Goal: Information Seeking & Learning: Learn about a topic

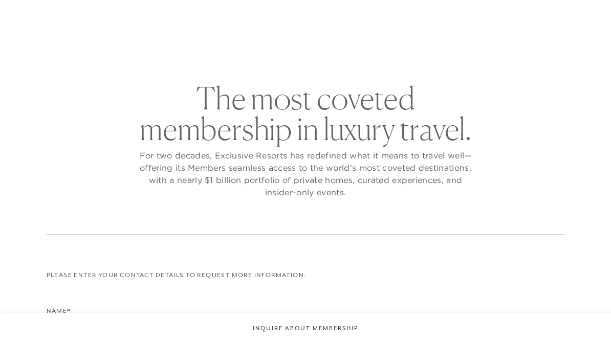
checkbox input "false"
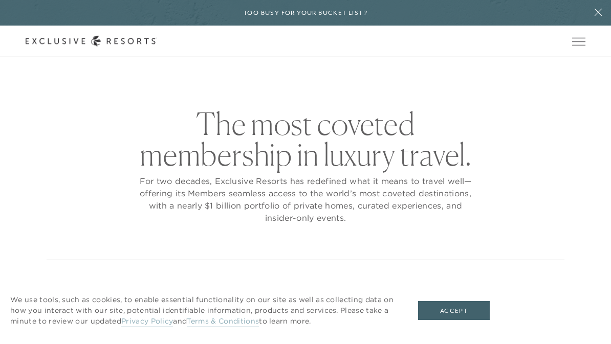
click at [458, 308] on button "Accept" at bounding box center [454, 310] width 72 height 19
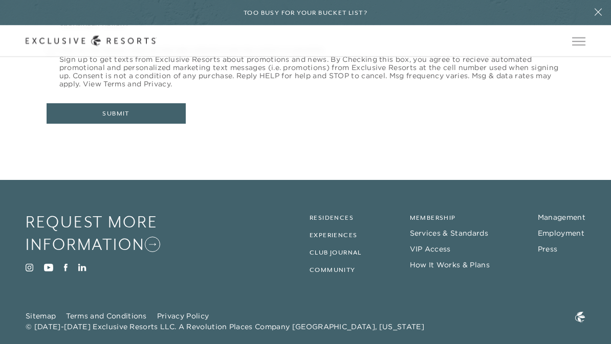
scroll to position [496, 0]
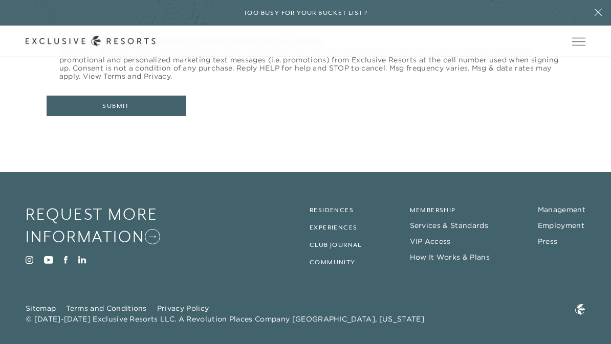
click at [334, 211] on link "Residences" at bounding box center [331, 210] width 44 height 7
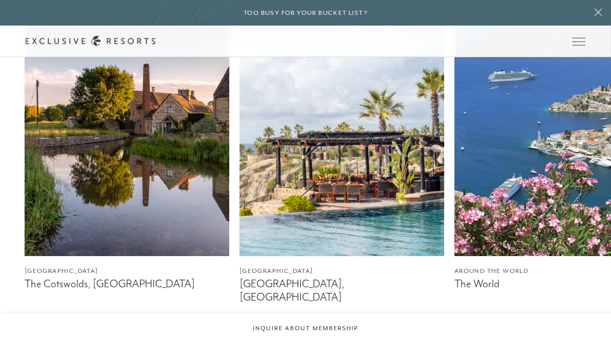
scroll to position [573, 0]
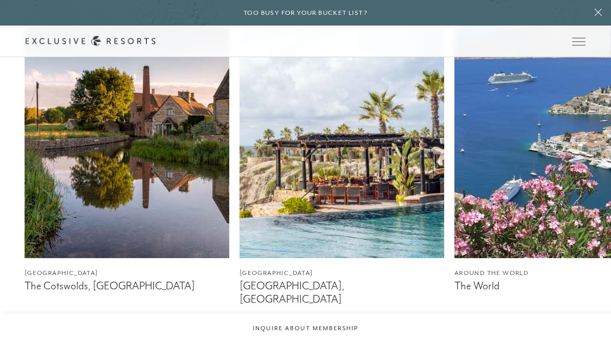
click at [354, 204] on img at bounding box center [341, 131] width 205 height 256
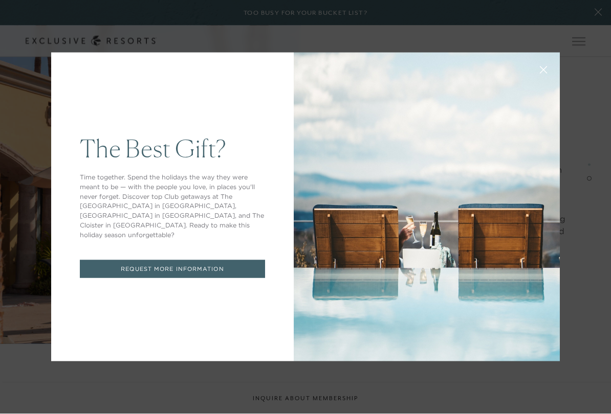
click at [542, 68] on icon at bounding box center [543, 70] width 7 height 7
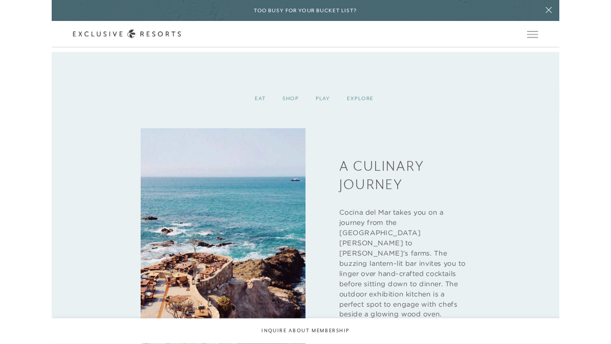
scroll to position [1972, 0]
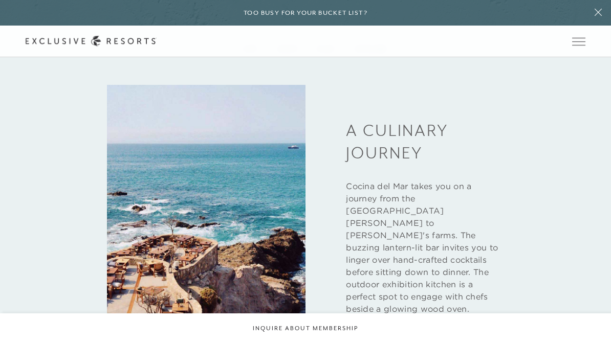
click at [580, 41] on span "Open navigation" at bounding box center [578, 41] width 13 height 7
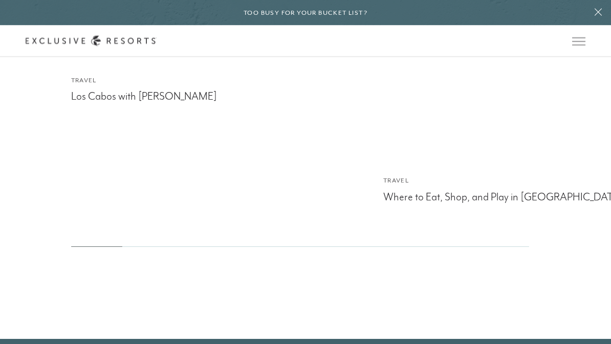
scroll to position [3119, 0]
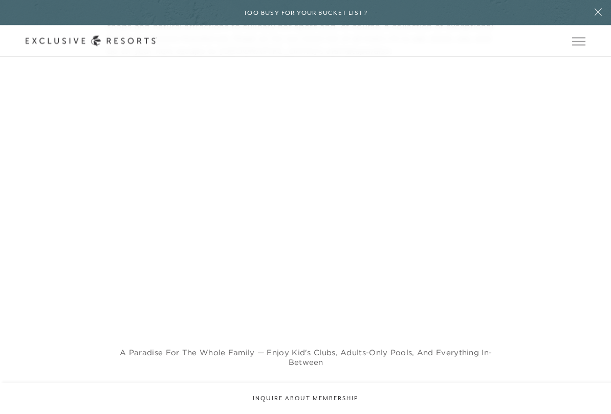
scroll to position [628, 0]
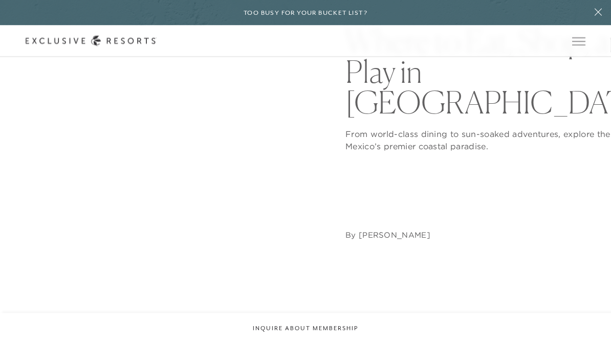
scroll to position [0, 0]
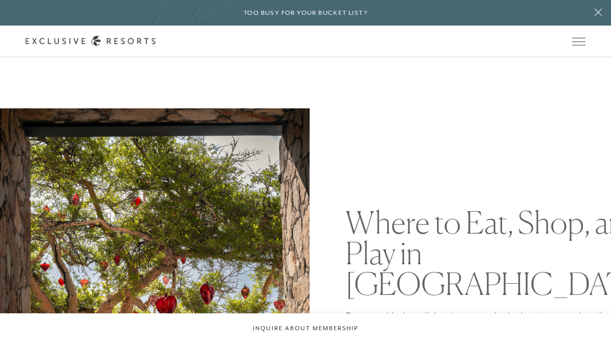
click at [578, 45] on button "Open navigation" at bounding box center [578, 41] width 13 height 7
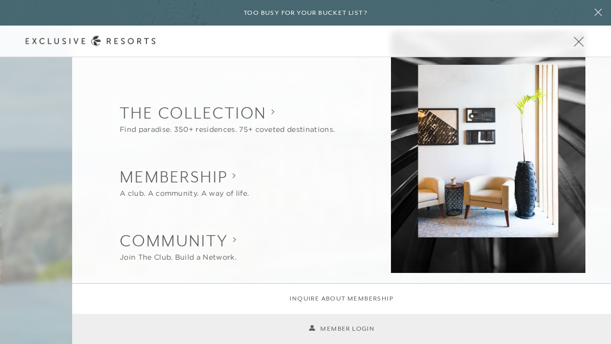
scroll to position [3119, 0]
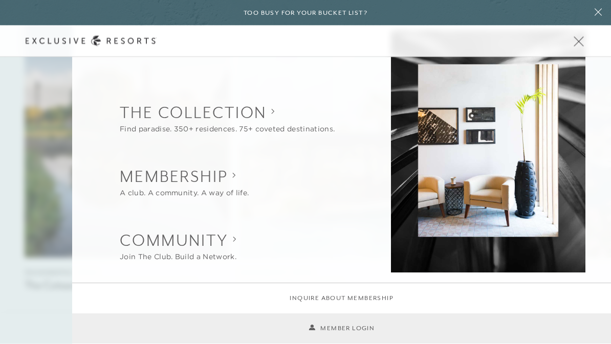
click at [577, 42] on span "Open navigation" at bounding box center [578, 41] width 13 height 7
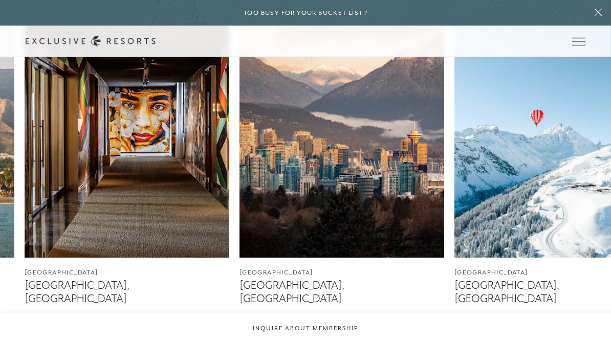
click at [549, 267] on link "France Courchevel, France" at bounding box center [556, 153] width 205 height 303
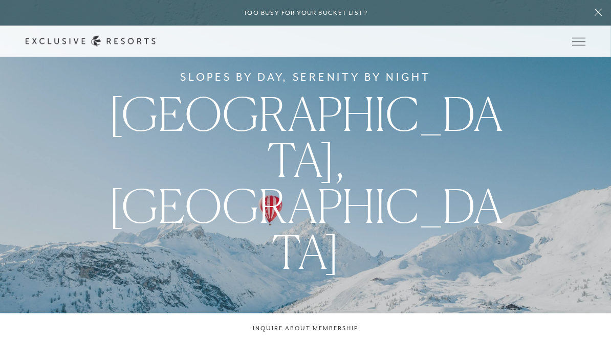
scroll to position [574, 0]
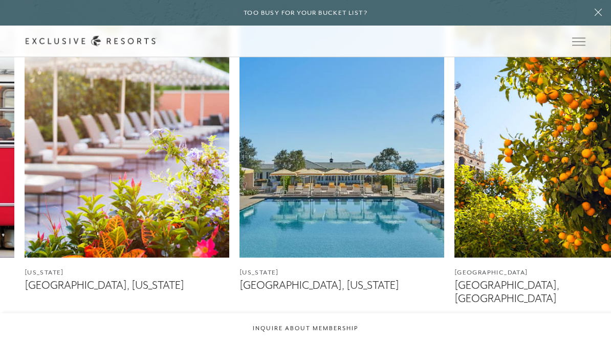
click at [326, 285] on figcaption "[GEOGRAPHIC_DATA], [US_STATE]" at bounding box center [341, 285] width 205 height 13
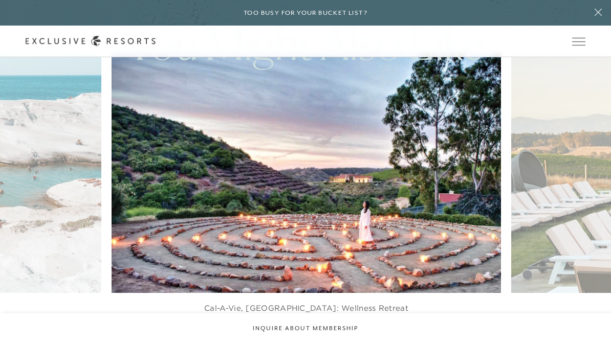
scroll to position [574, 0]
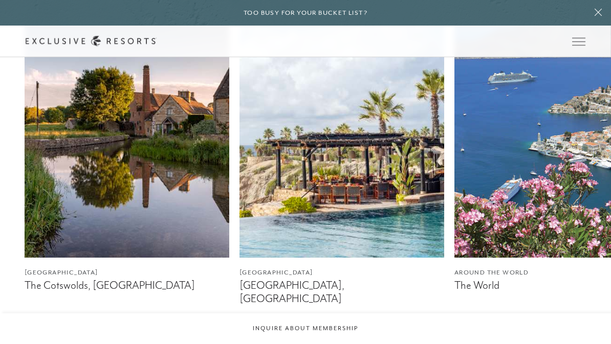
click at [383, 249] on img at bounding box center [341, 130] width 205 height 256
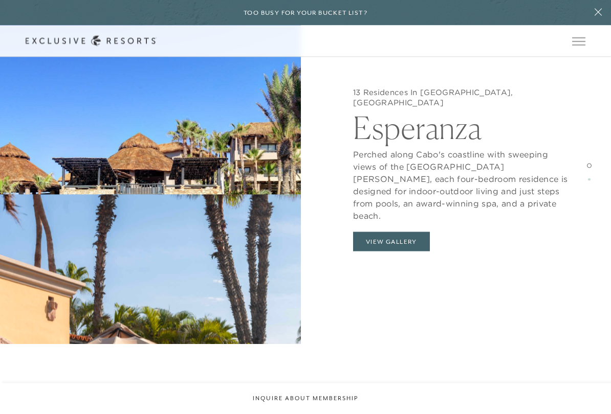
scroll to position [954, 0]
click at [396, 232] on button "View Gallery" at bounding box center [391, 241] width 77 height 19
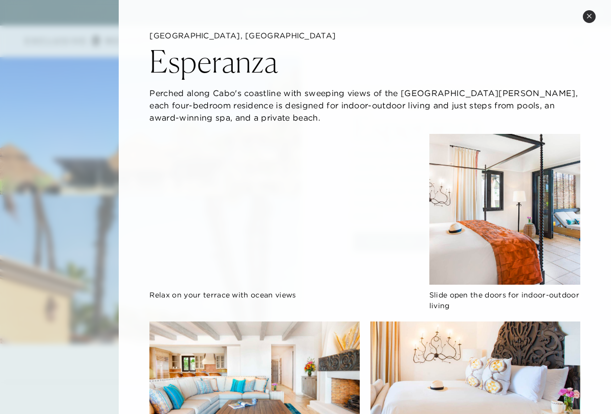
scroll to position [0, 0]
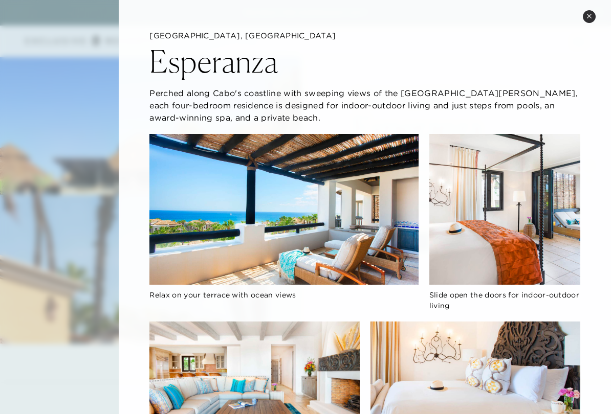
click at [584, 17] on button "Close quickview" at bounding box center [589, 16] width 13 height 13
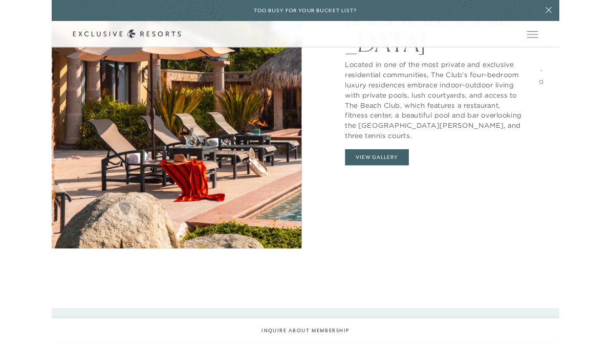
scroll to position [1734, 0]
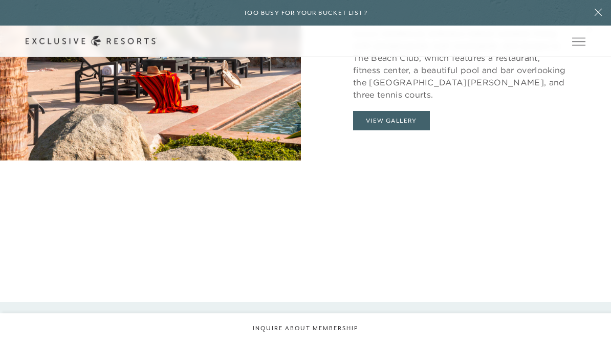
click at [410, 120] on div "8 Residences In Los Cabos, Mexico Punta Ballena Located in one of the most priv…" at bounding box center [460, 23] width 301 height 344
click at [404, 111] on button "View Gallery" at bounding box center [391, 120] width 77 height 19
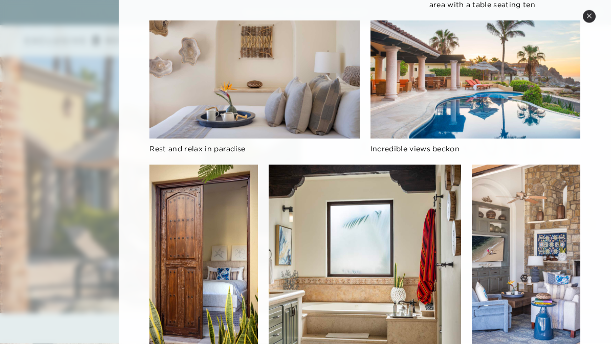
scroll to position [1525, 0]
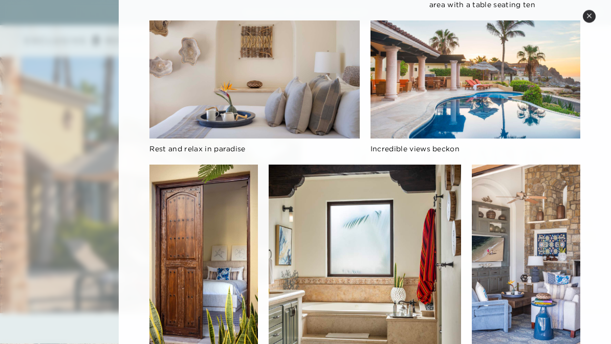
click at [579, 21] on img at bounding box center [475, 80] width 210 height 118
click at [591, 11] on button "Close quickview" at bounding box center [589, 16] width 13 height 13
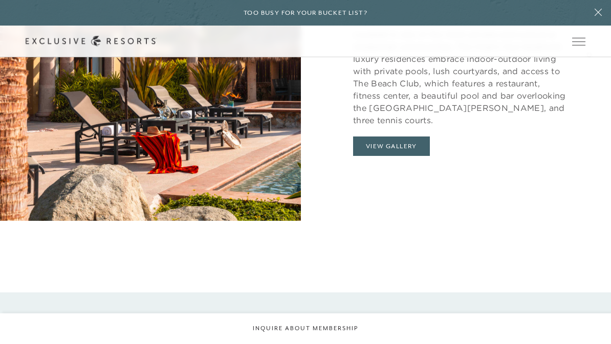
scroll to position [1672, 0]
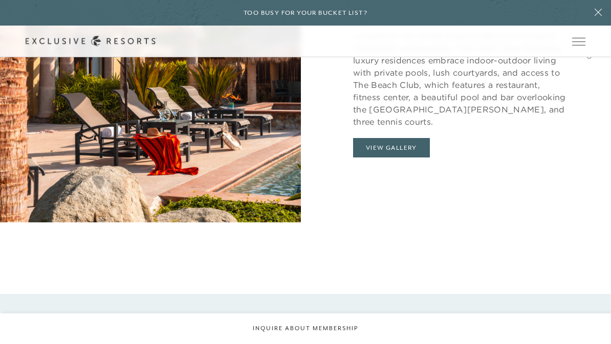
click at [412, 138] on button "View Gallery" at bounding box center [391, 147] width 77 height 19
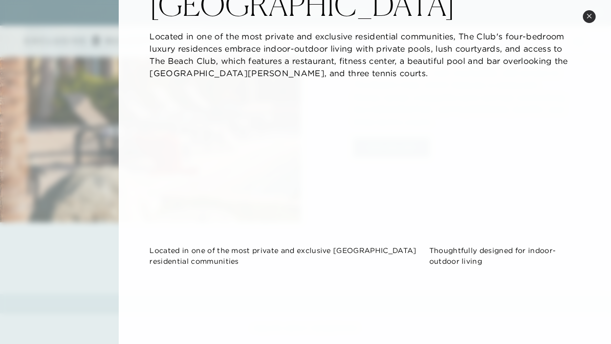
scroll to position [55, 0]
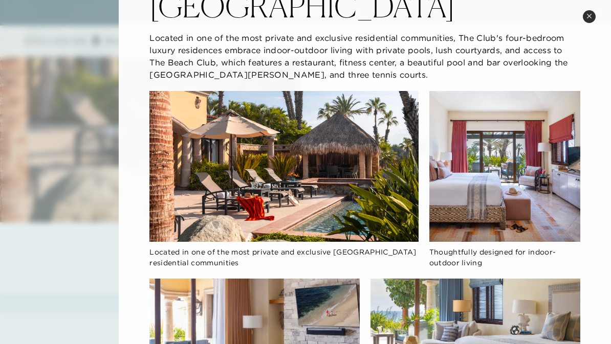
click at [578, 15] on div "Punta Ballena" at bounding box center [364, 4] width 431 height 36
click at [588, 15] on icon at bounding box center [589, 16] width 6 height 6
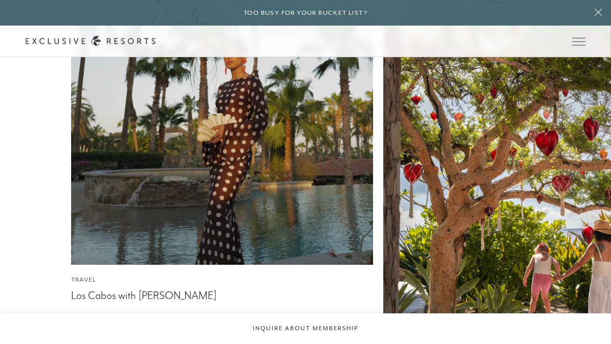
scroll to position [2950, 0]
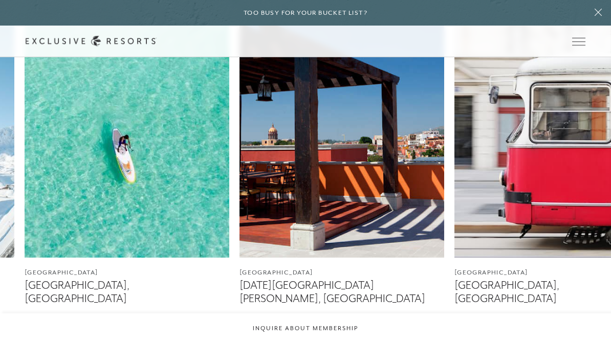
click at [394, 286] on figcaption "[DATE][GEOGRAPHIC_DATA][PERSON_NAME], [GEOGRAPHIC_DATA]" at bounding box center [341, 292] width 205 height 26
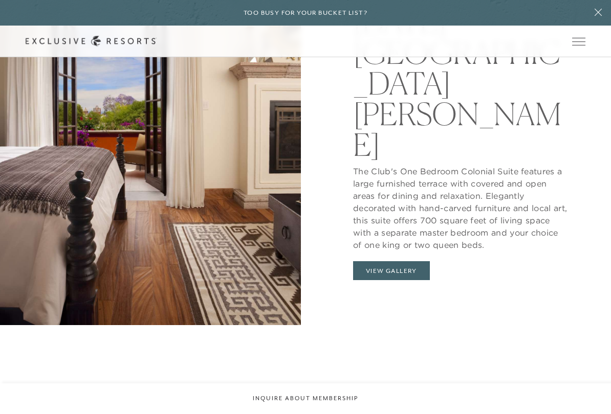
scroll to position [1043, 0]
click at [406, 262] on button "View Gallery" at bounding box center [391, 271] width 77 height 19
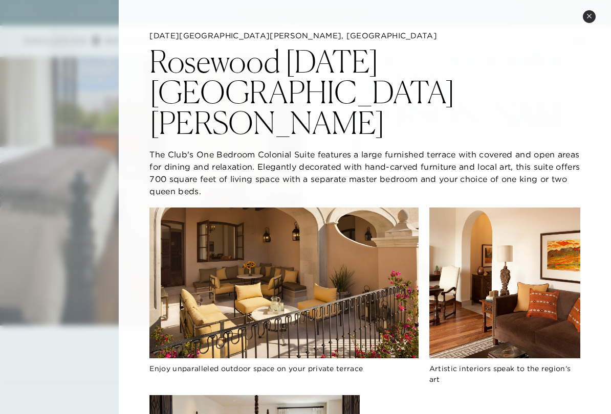
scroll to position [0, 0]
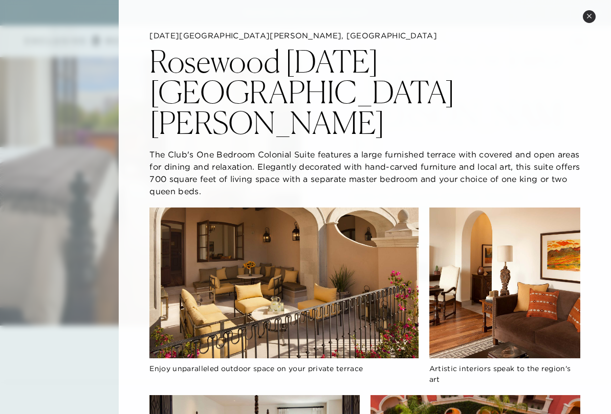
click at [583, 16] on button "Close quickview" at bounding box center [589, 16] width 13 height 13
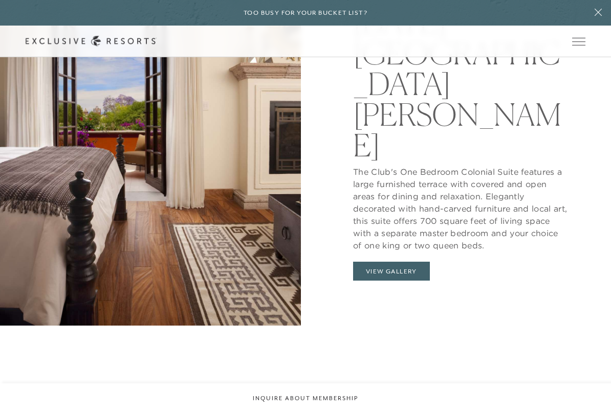
click at [427, 262] on button "View Gallery" at bounding box center [391, 271] width 77 height 19
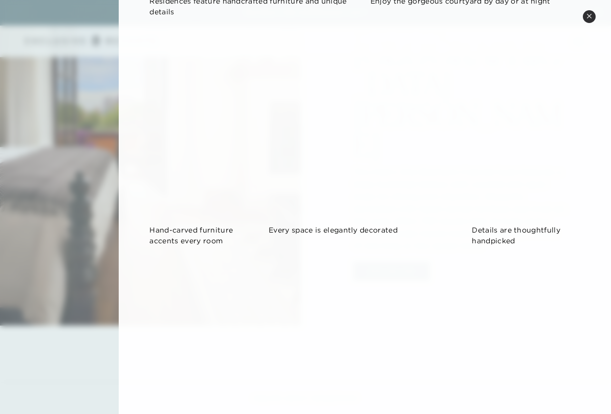
scroll to position [522, 0]
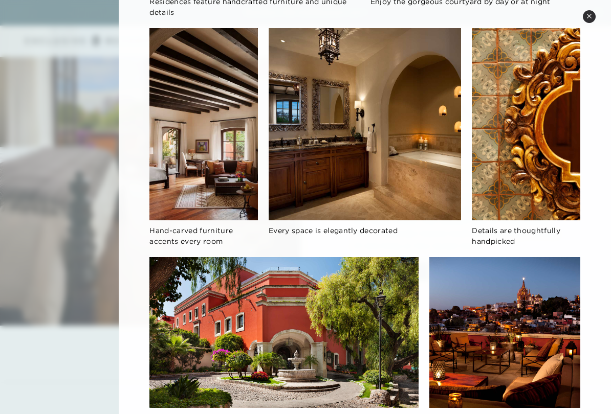
click at [589, 18] on icon at bounding box center [589, 16] width 6 height 6
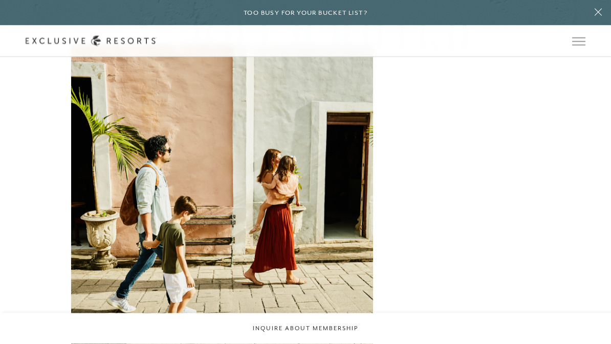
scroll to position [2213, 0]
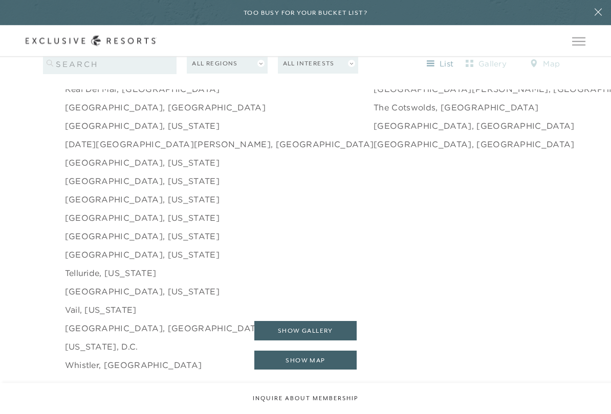
scroll to position [1606, 0]
click at [115, 193] on link "[GEOGRAPHIC_DATA], [US_STATE]" at bounding box center [142, 199] width 154 height 12
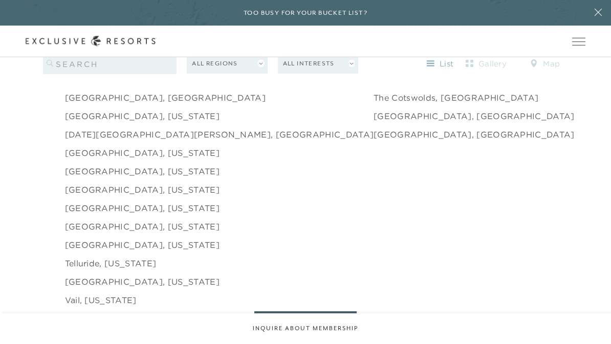
scroll to position [1545, 0]
click at [169, 221] on link "[GEOGRAPHIC_DATA], [US_STATE]" at bounding box center [142, 227] width 154 height 12
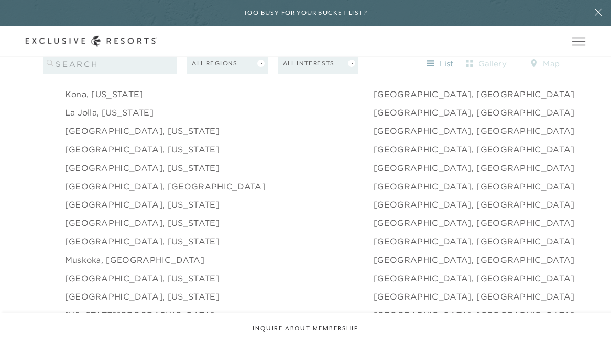
scroll to position [1272, 0]
click at [131, 144] on link "[GEOGRAPHIC_DATA], [US_STATE]" at bounding box center [142, 150] width 154 height 12
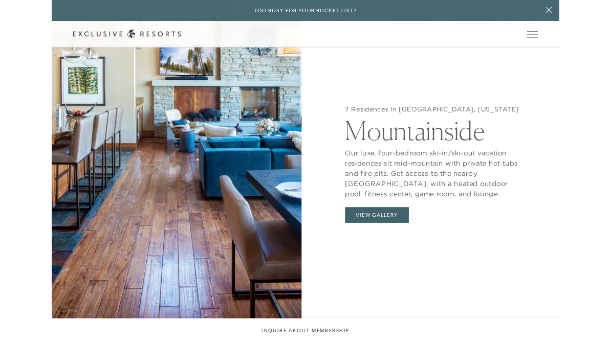
scroll to position [950, 0]
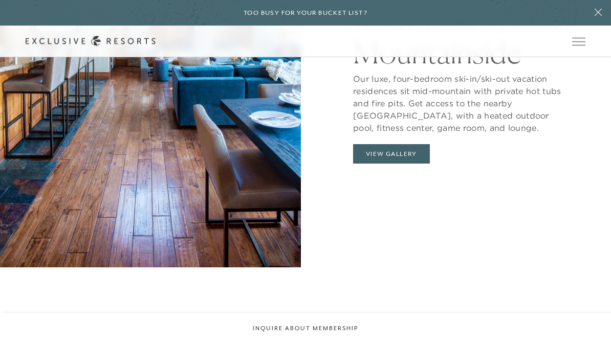
click at [394, 144] on button "View Gallery" at bounding box center [391, 153] width 77 height 19
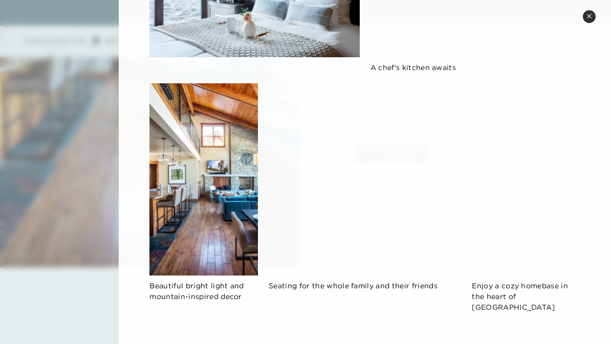
scroll to position [921, 0]
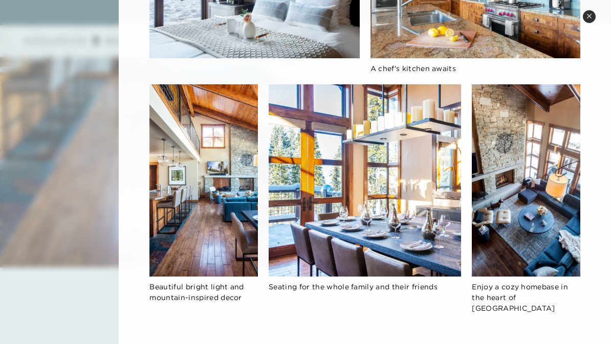
click at [589, 19] on button "Close quickview" at bounding box center [589, 16] width 13 height 13
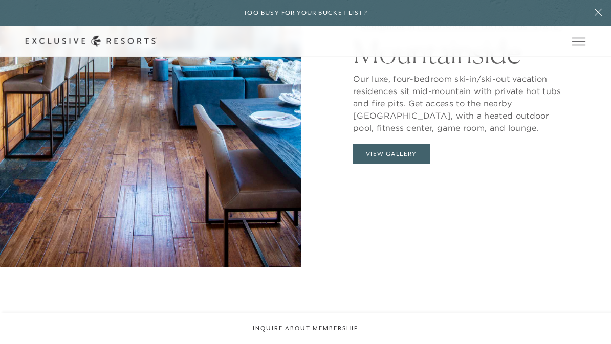
click at [600, 15] on icon at bounding box center [597, 12] width 7 height 7
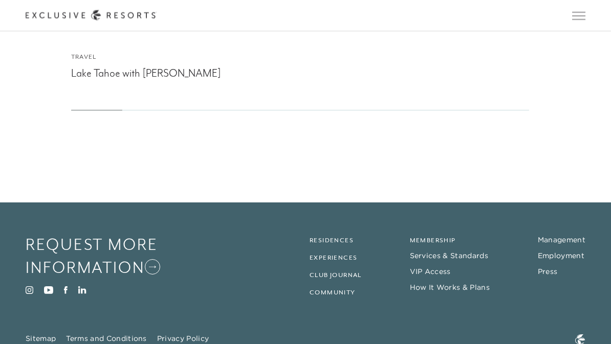
scroll to position [2617, 0]
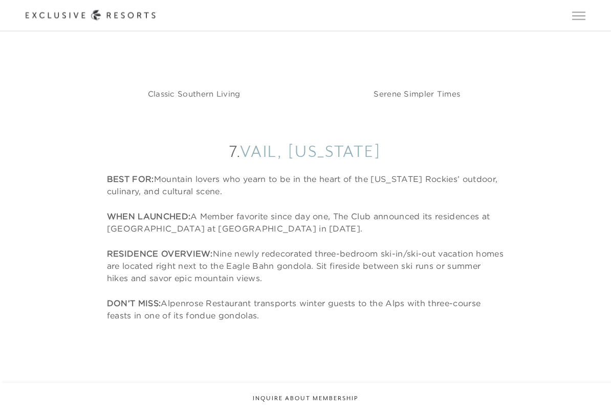
scroll to position [4439, 0]
